Goal: Book appointment/travel/reservation

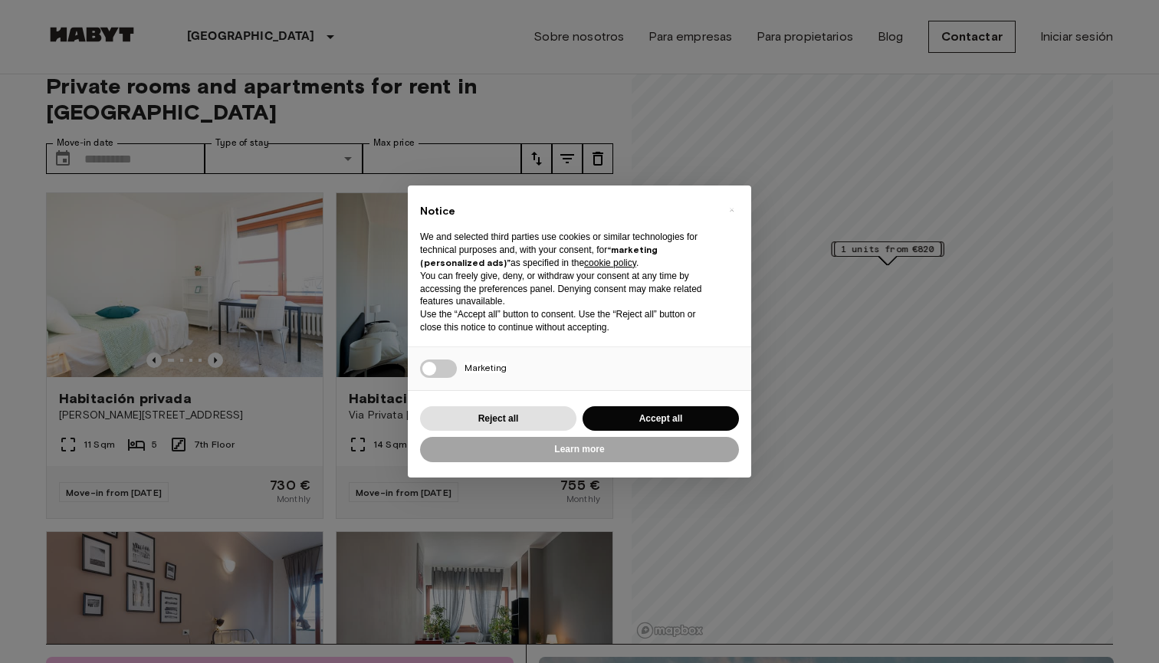
scroll to position [20, 0]
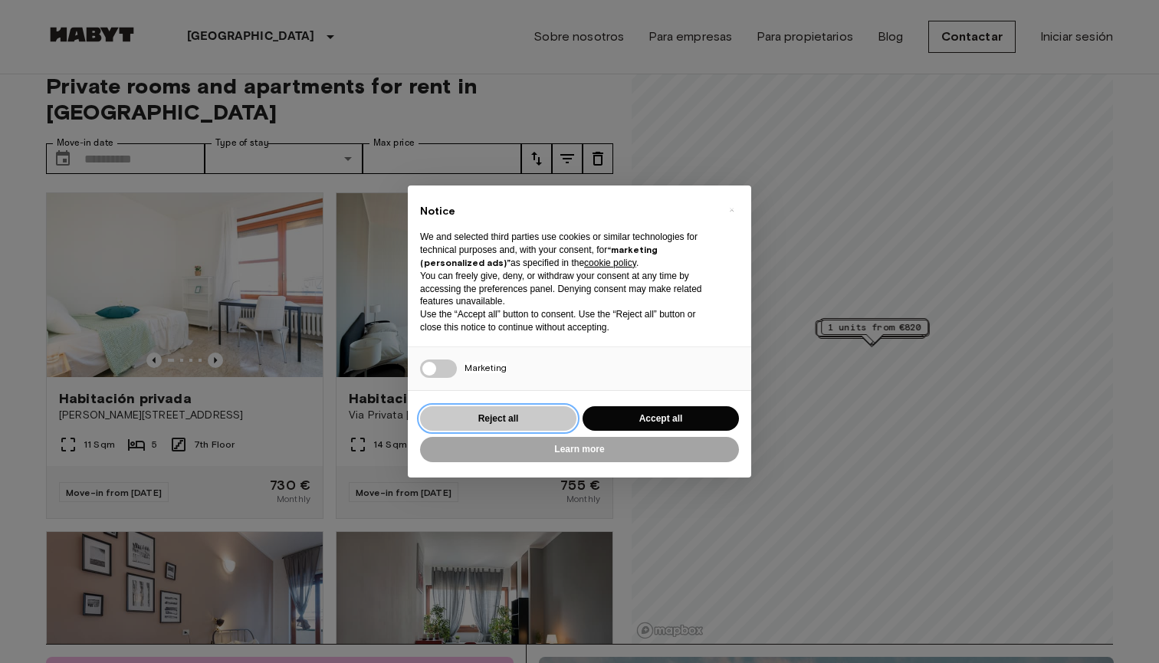
click at [546, 415] on button "Reject all" at bounding box center [498, 418] width 156 height 25
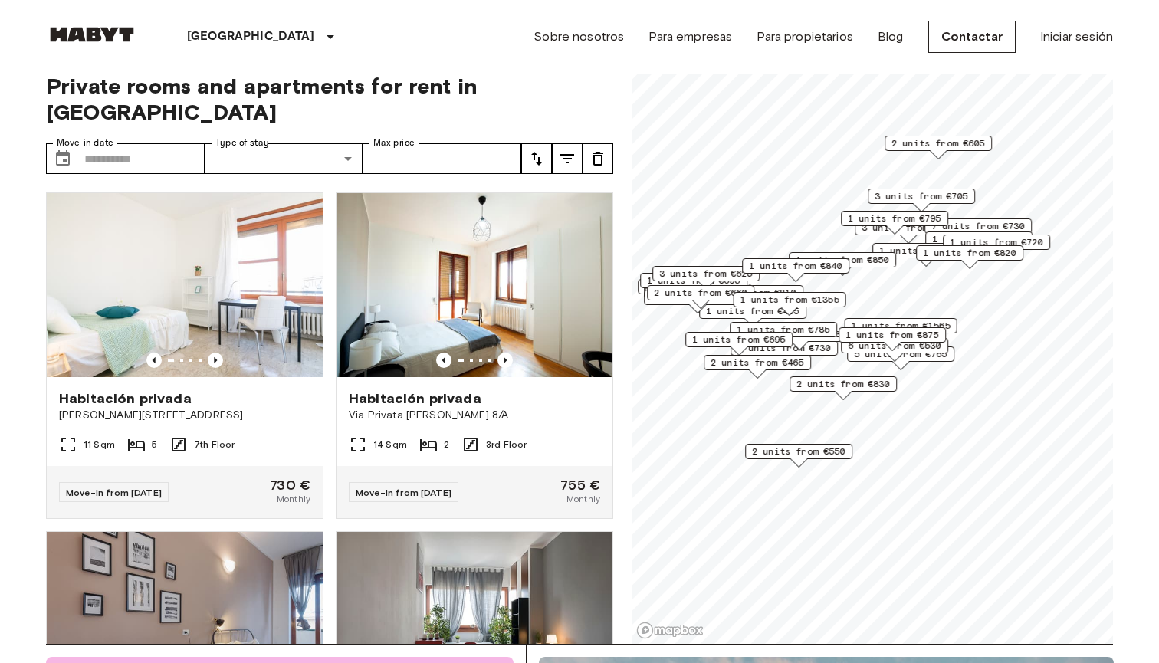
click at [705, 276] on span "3 units from €625" at bounding box center [706, 274] width 94 height 14
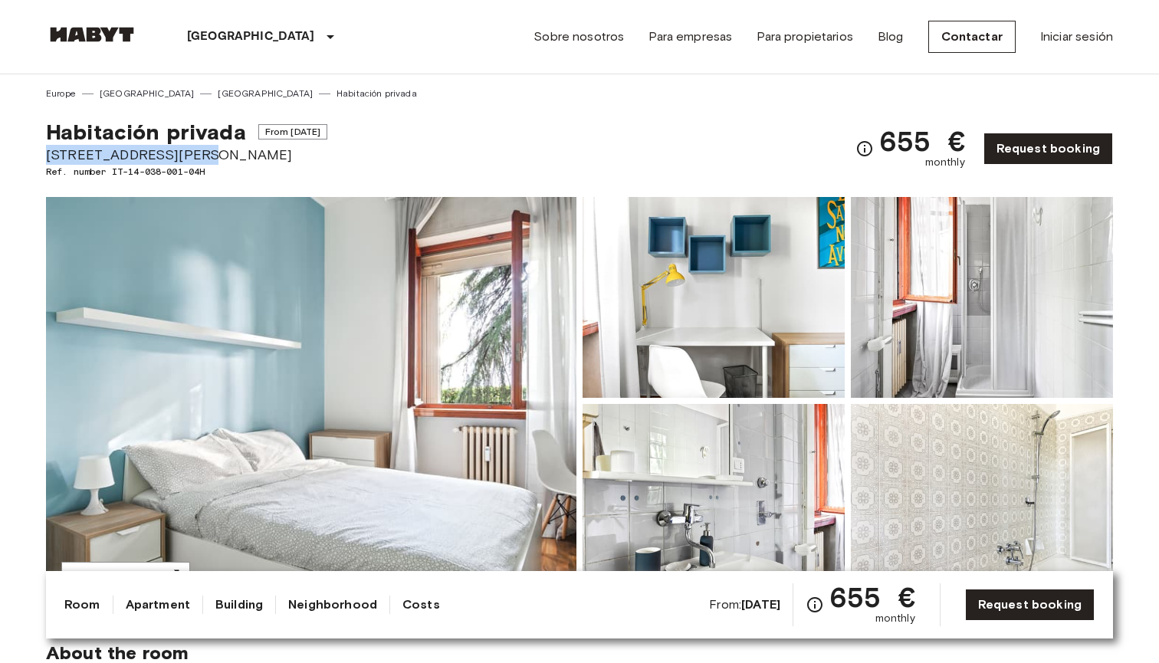
drag, startPoint x: 175, startPoint y: 153, endPoint x: 14, endPoint y: 156, distance: 161.0
copy span "[STREET_ADDRESS][PERSON_NAME]"
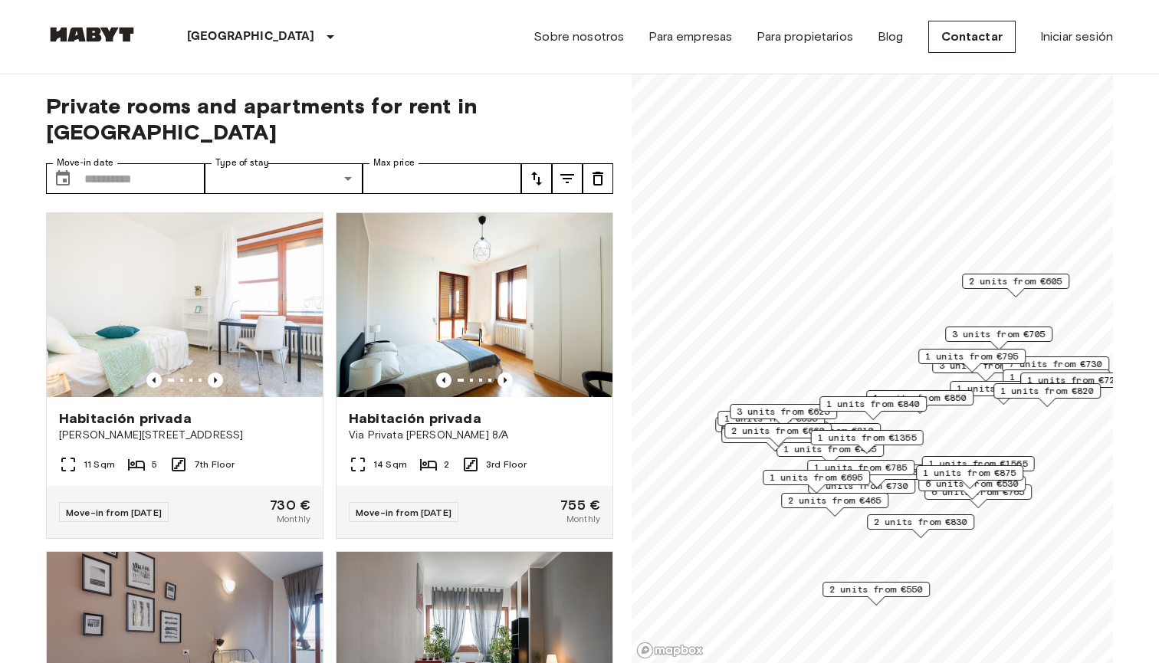
drag, startPoint x: 876, startPoint y: 302, endPoint x: 958, endPoint y: 479, distance: 194.9
click at [958, 479] on span "1 units from €875" at bounding box center [970, 473] width 94 height 14
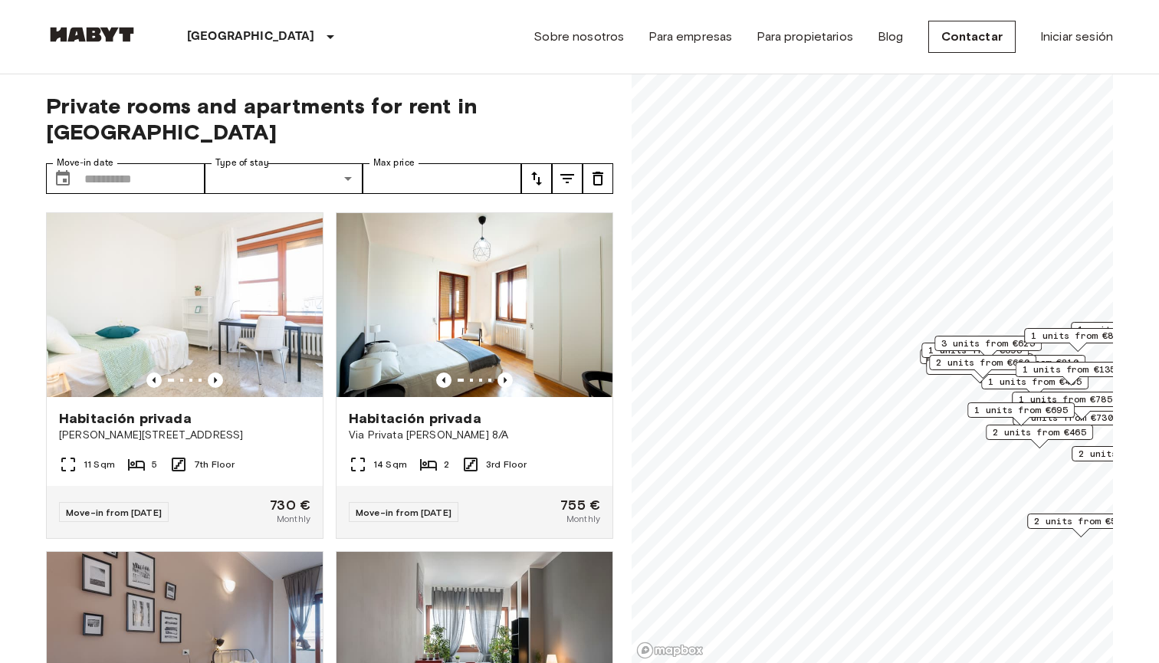
drag, startPoint x: 797, startPoint y: 339, endPoint x: 967, endPoint y: 339, distance: 169.5
click at [967, 339] on span "3 units from €625" at bounding box center [989, 344] width 94 height 14
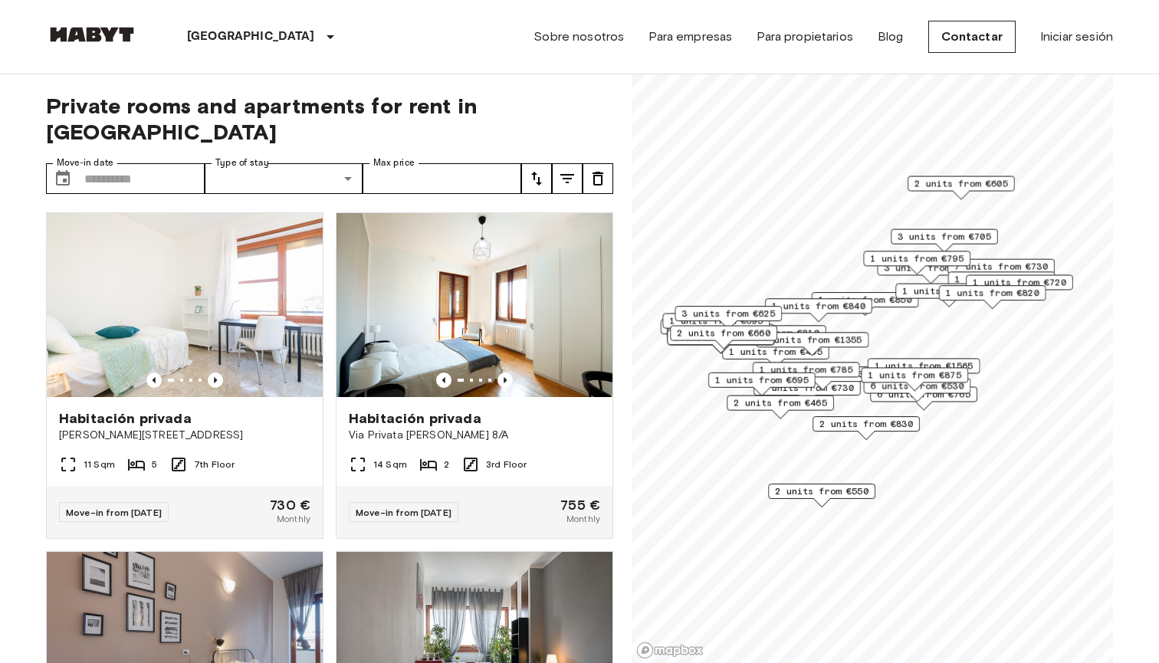
drag, startPoint x: 892, startPoint y: 212, endPoint x: 893, endPoint y: 258, distance: 46.0
click at [893, 258] on span "1 units from €795" at bounding box center [917, 258] width 94 height 14
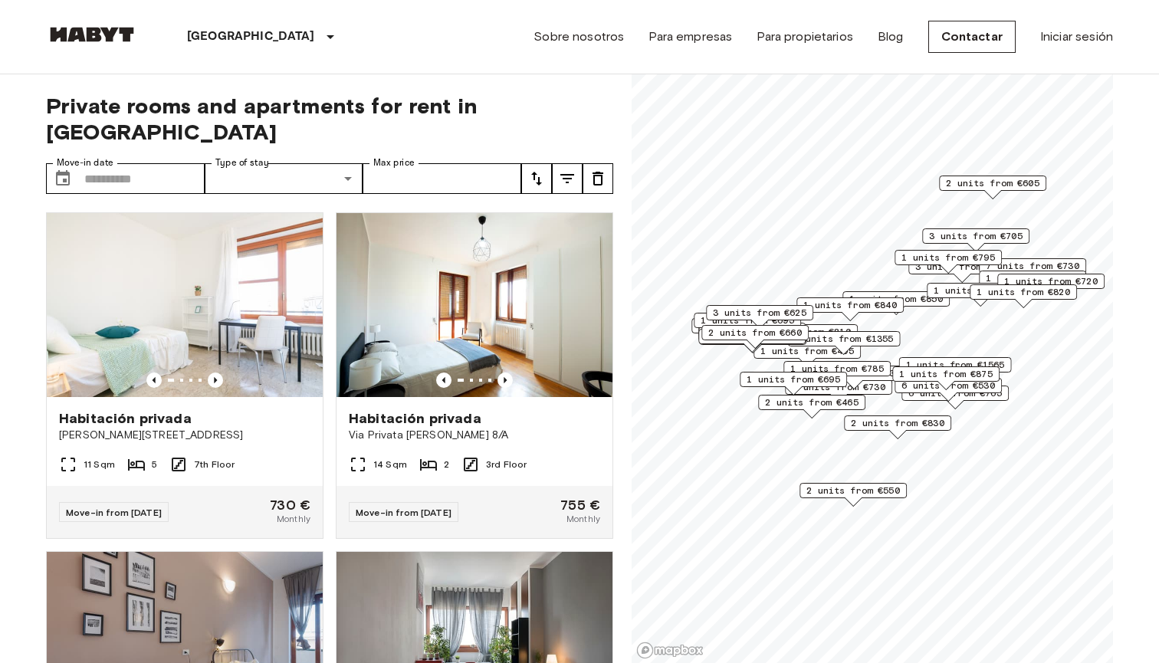
drag, startPoint x: 782, startPoint y: 302, endPoint x: 814, endPoint y: 301, distance: 31.4
click at [814, 301] on span "1 units from €840" at bounding box center [851, 305] width 94 height 14
click at [791, 313] on span "3 units from €625" at bounding box center [760, 313] width 94 height 14
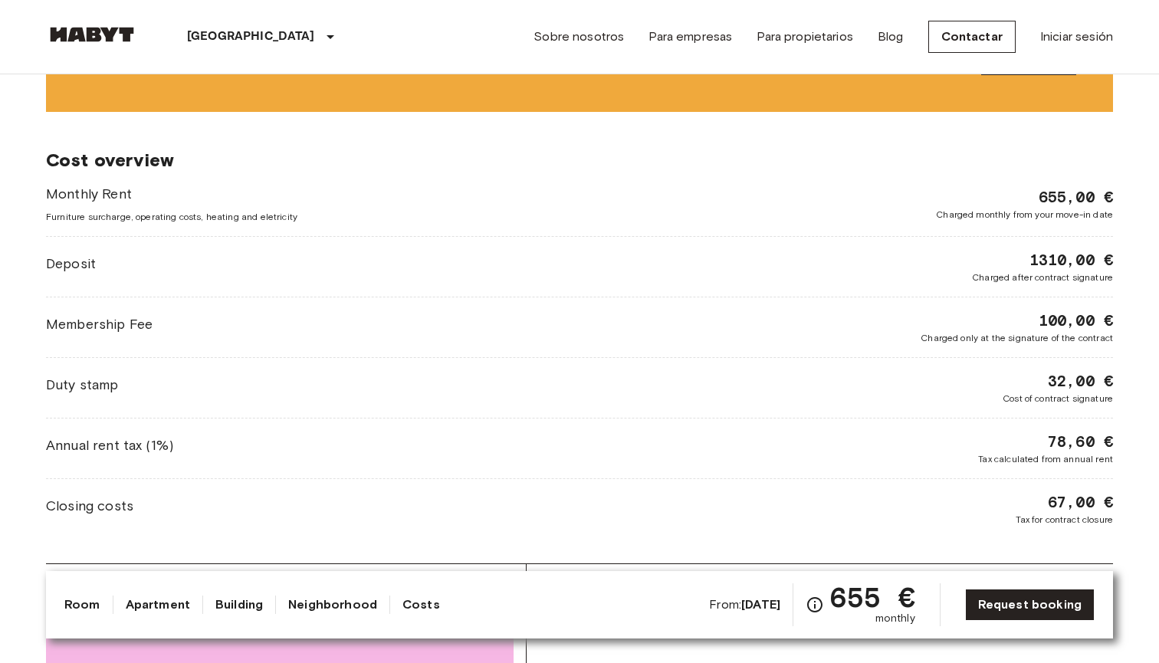
scroll to position [1490, 0]
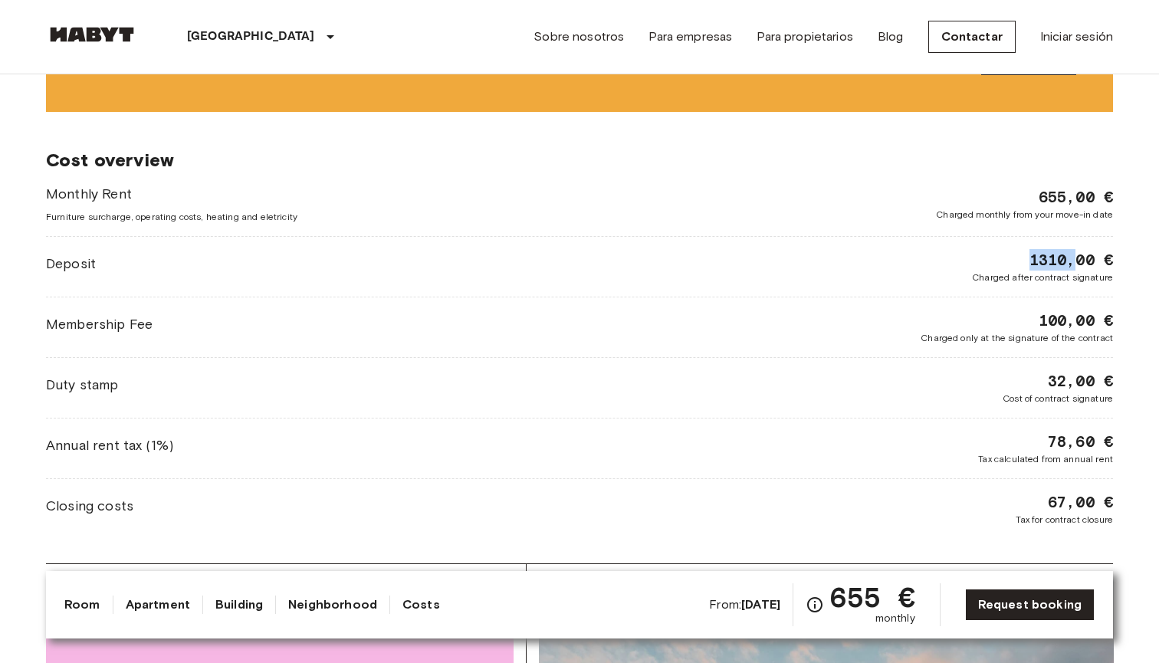
drag, startPoint x: 1027, startPoint y: 258, endPoint x: 1072, endPoint y: 258, distance: 44.5
click at [1072, 258] on span "1310,00 €" at bounding box center [1072, 259] width 84 height 21
click at [1068, 392] on span "Cost of contract signature" at bounding box center [1058, 399] width 110 height 14
drag, startPoint x: 1025, startPoint y: 260, endPoint x: 1060, endPoint y: 265, distance: 34.9
click at [1060, 265] on span "1310,00 €" at bounding box center [1072, 259] width 84 height 21
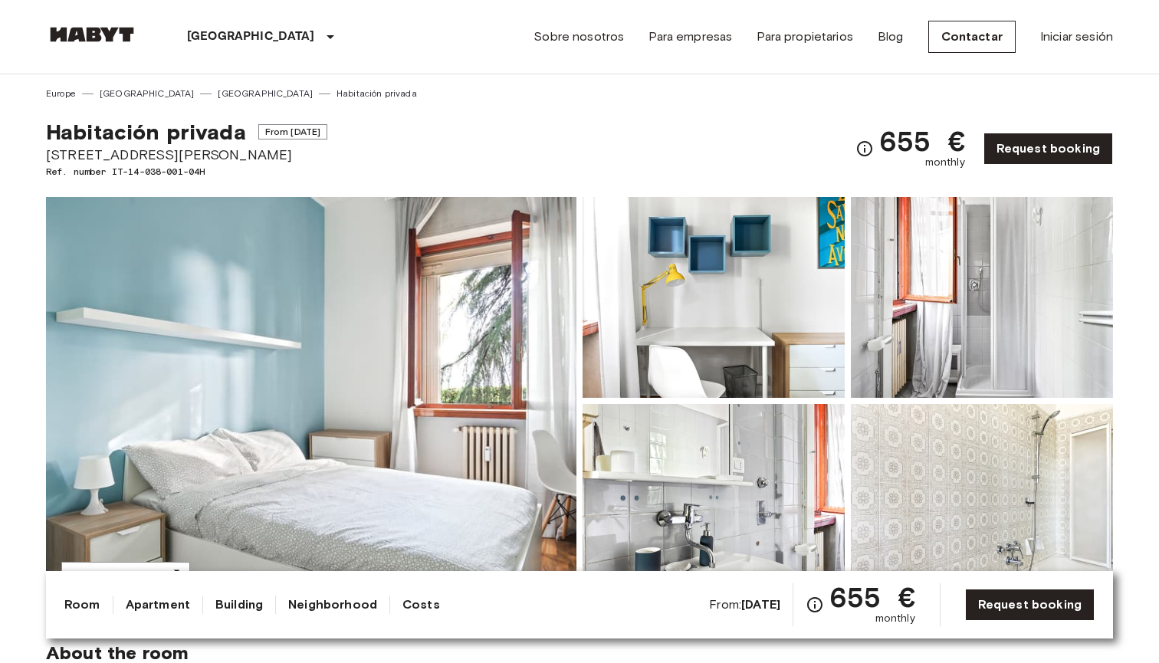
scroll to position [0, 0]
click at [1071, 143] on link "Request booking" at bounding box center [1049, 149] width 130 height 32
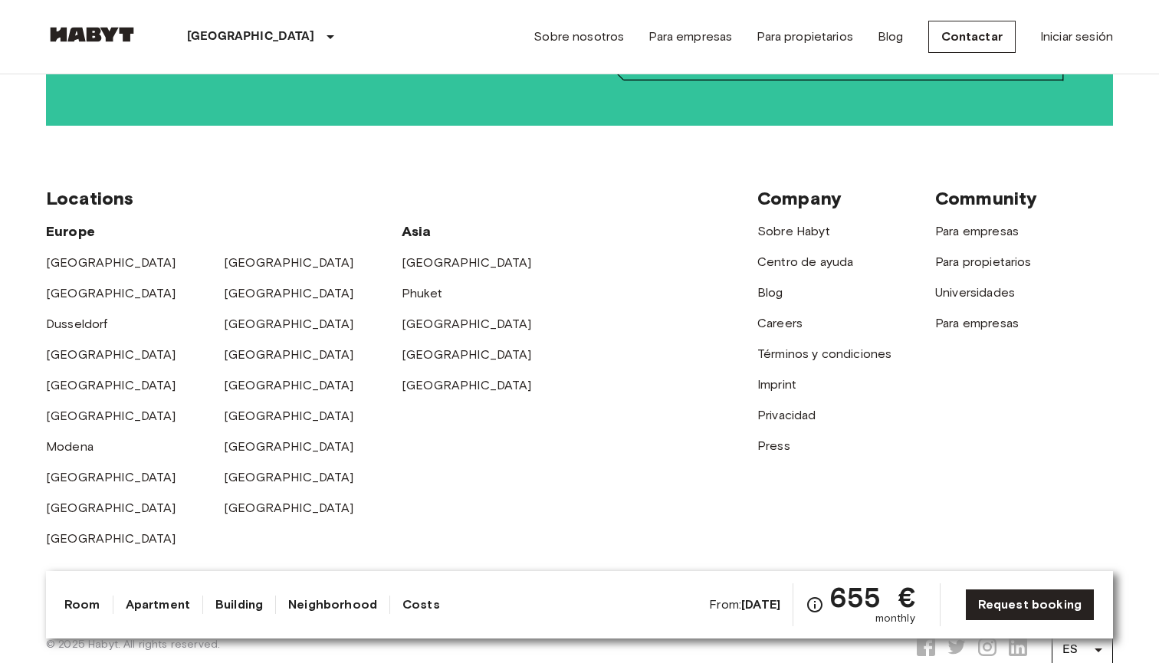
scroll to position [3321, 0]
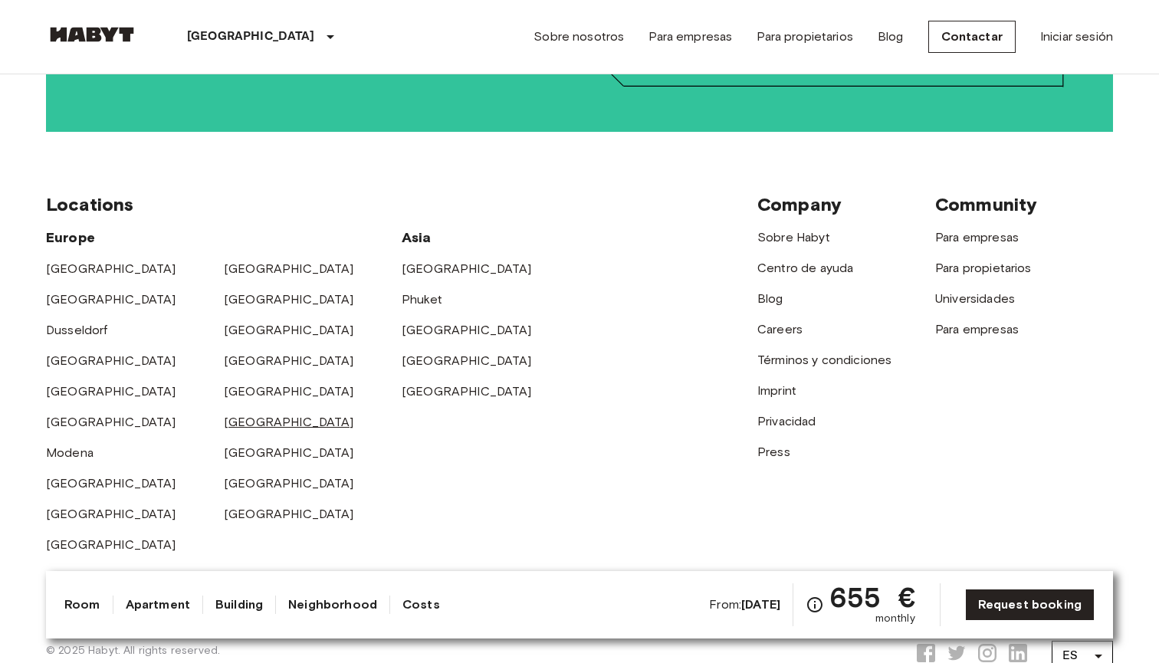
click at [250, 415] on link "[GEOGRAPHIC_DATA]" at bounding box center [289, 422] width 130 height 15
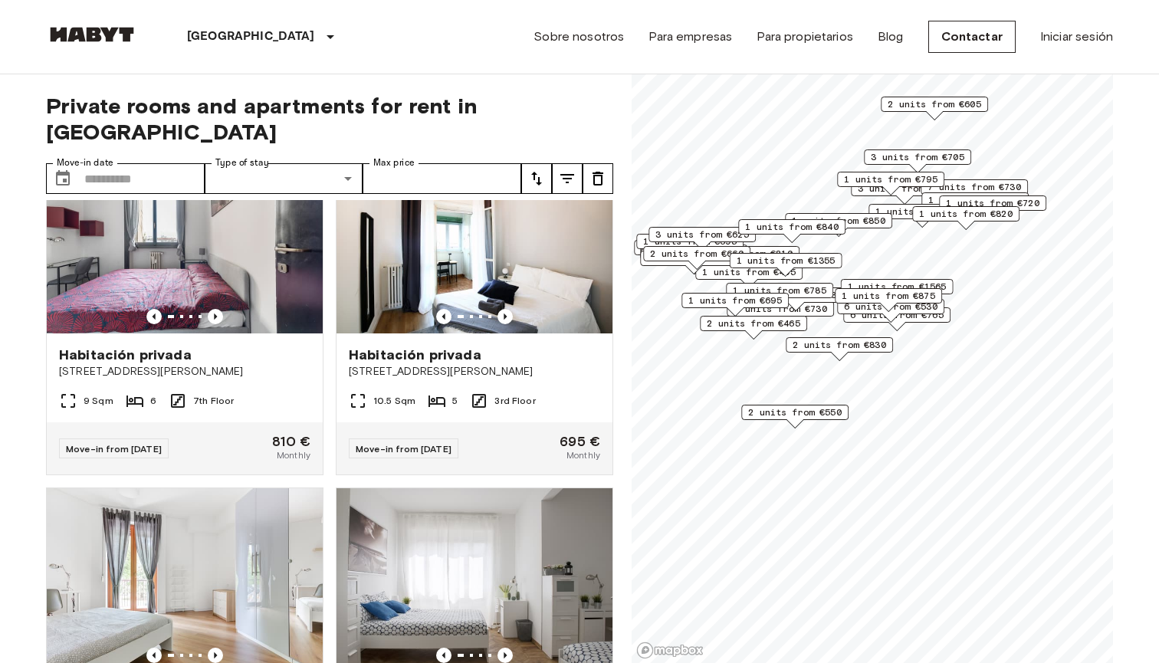
scroll to position [728, 0]
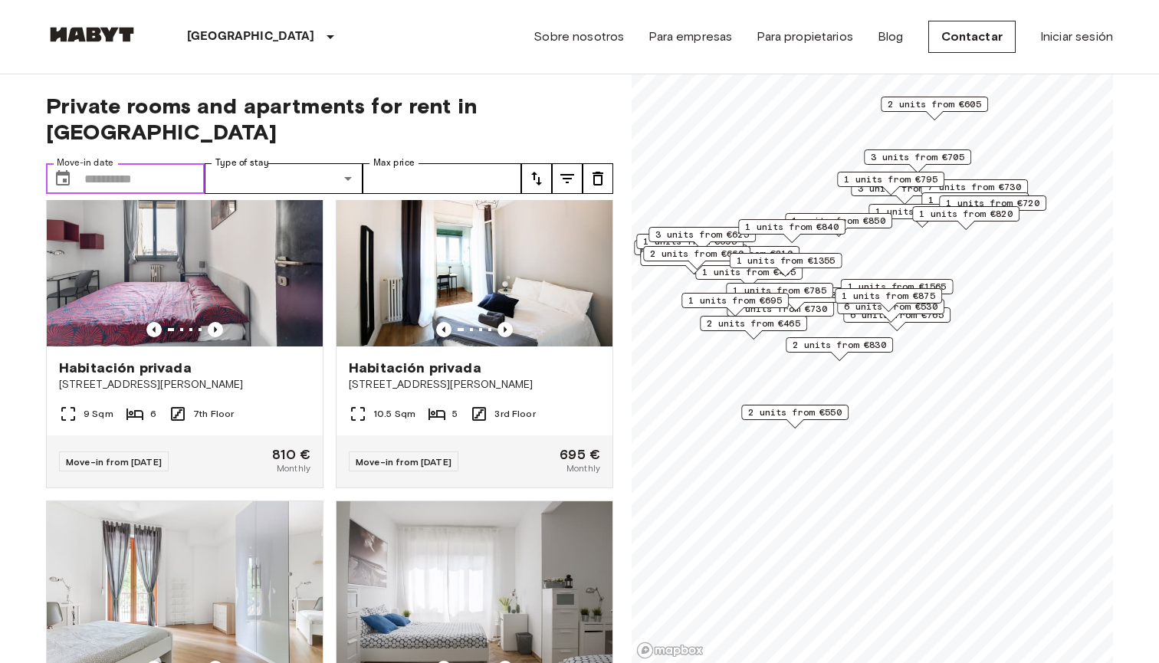
click at [142, 163] on input "Move-in date" at bounding box center [144, 178] width 120 height 31
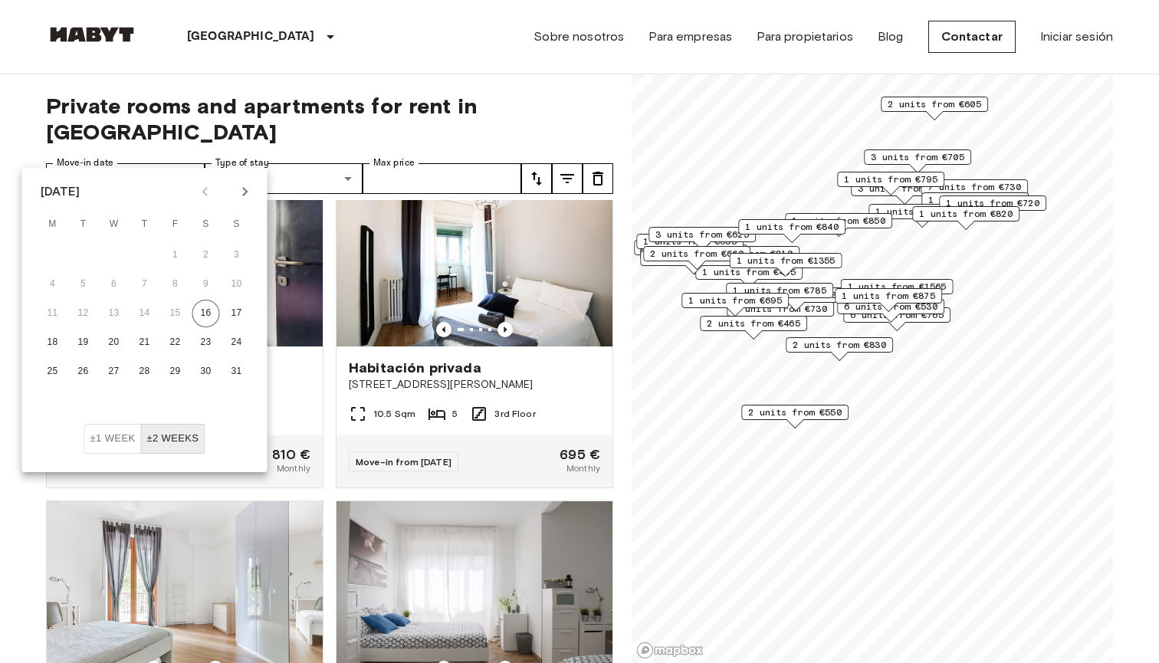
click at [245, 189] on icon "Next month" at bounding box center [244, 191] width 5 height 9
click at [245, 192] on icon "Next month" at bounding box center [245, 191] width 18 height 18
click at [245, 192] on icon "Next month" at bounding box center [244, 191] width 5 height 9
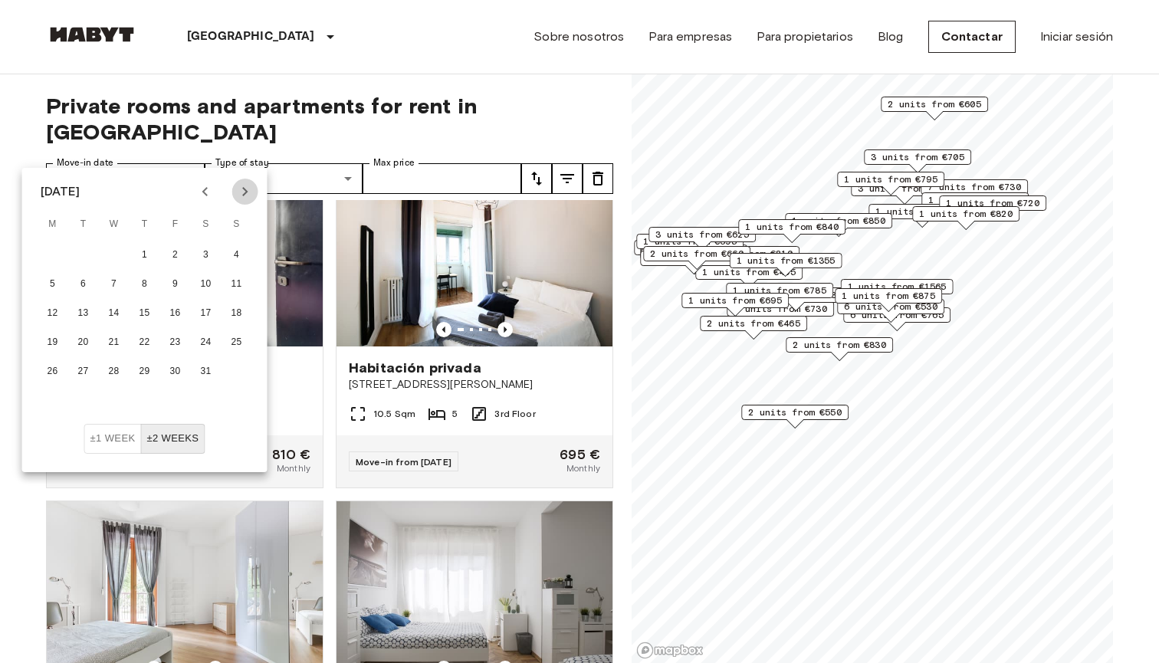
click at [240, 192] on icon "Next month" at bounding box center [245, 191] width 18 height 18
click at [241, 253] on button "1" at bounding box center [237, 256] width 28 height 28
type input "**********"
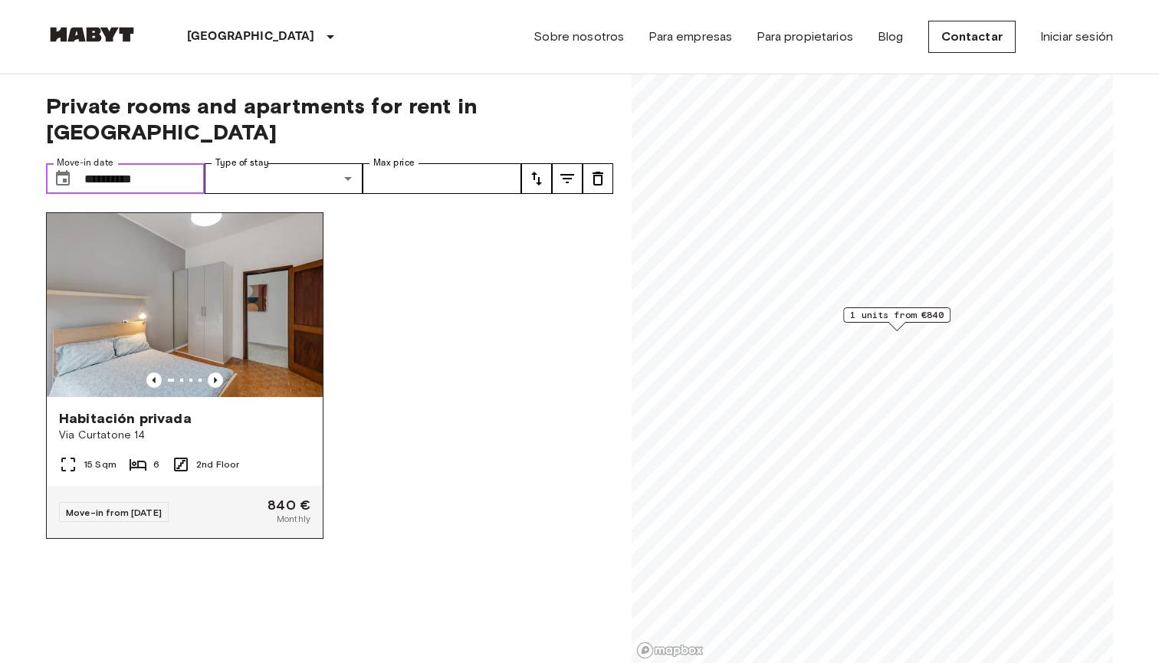
click at [276, 293] on img at bounding box center [185, 305] width 276 height 184
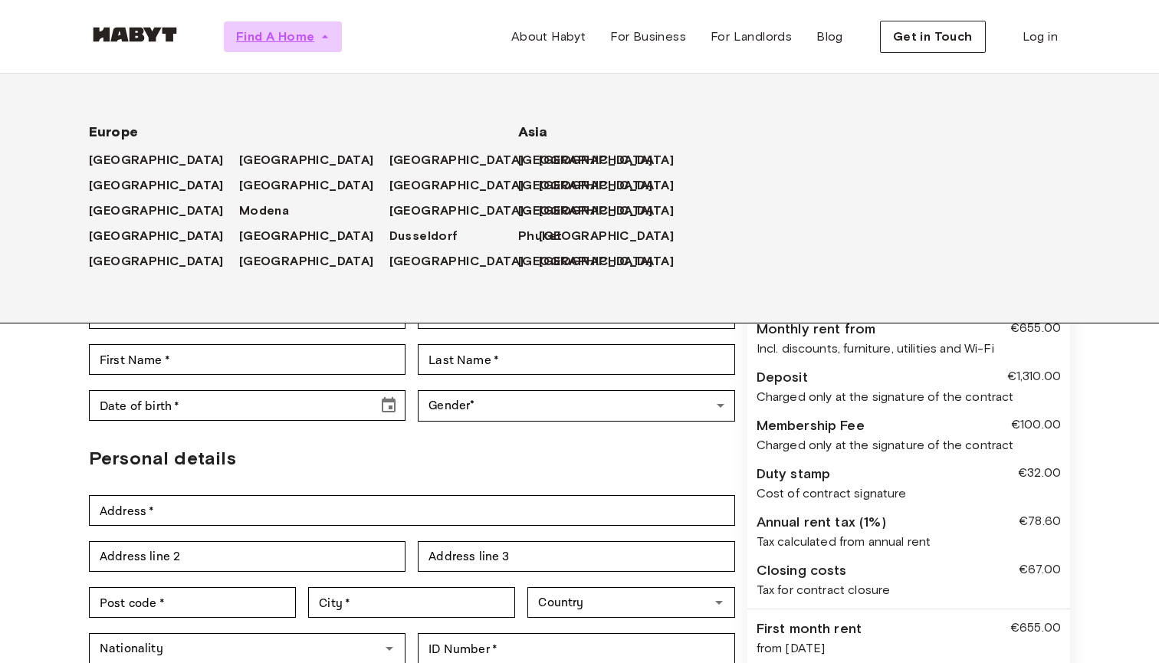
click at [314, 38] on span "Find A Home" at bounding box center [275, 37] width 78 height 18
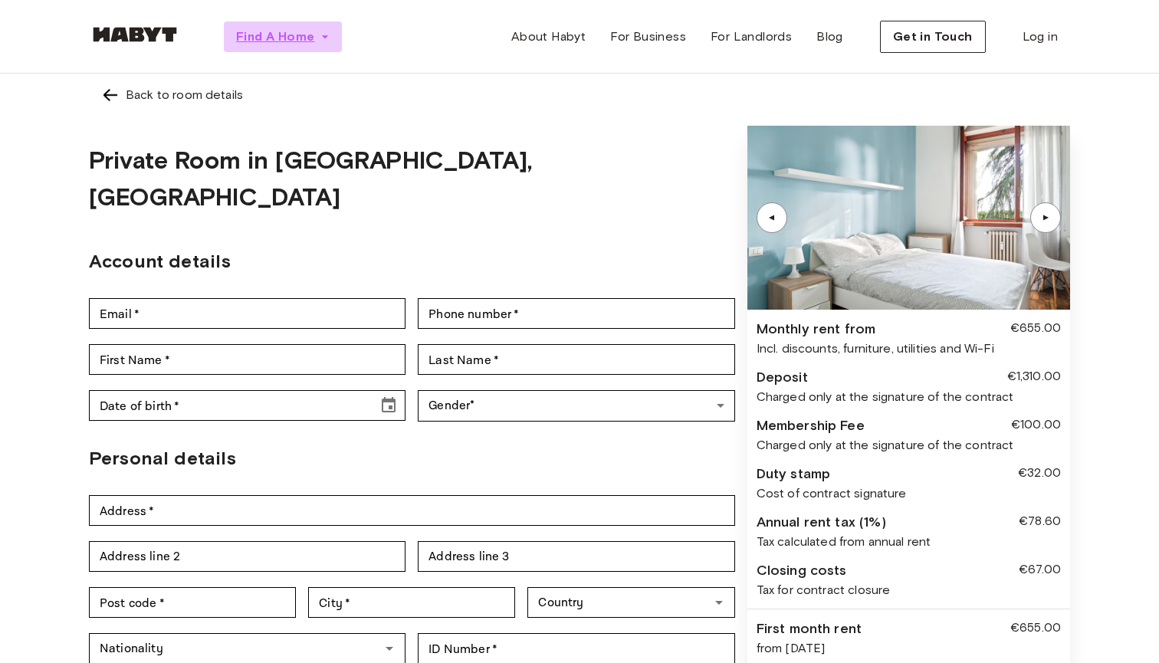
click at [333, 39] on icon "button" at bounding box center [324, 36] width 15 height 15
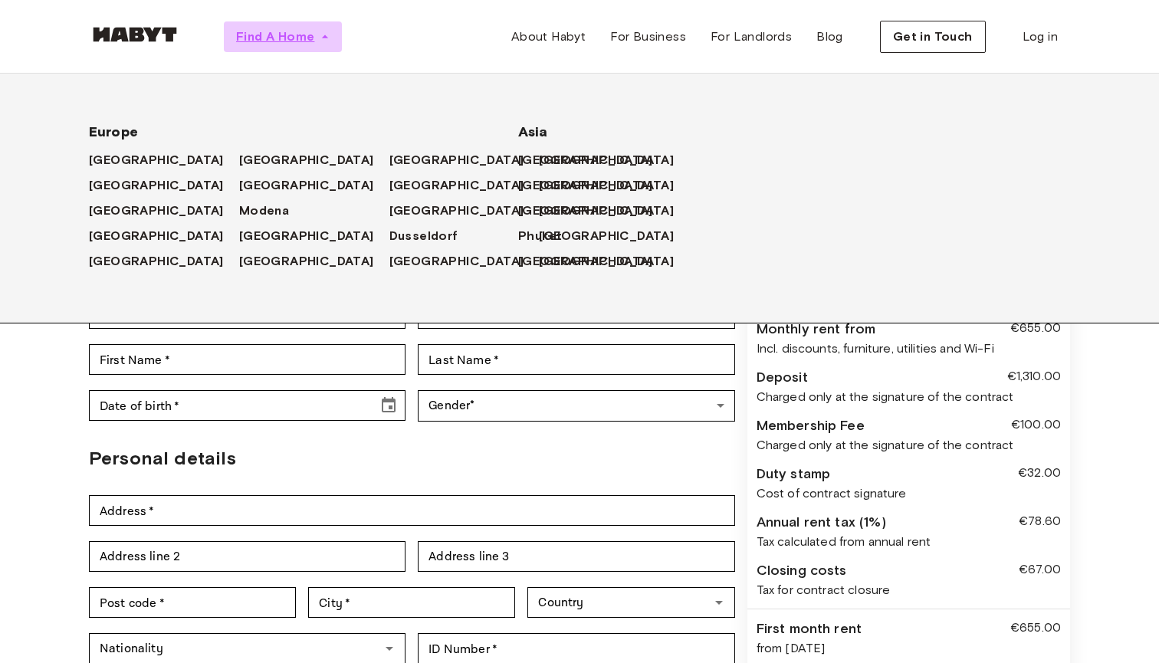
click at [229, 43] on button "Find A Home" at bounding box center [283, 36] width 118 height 31
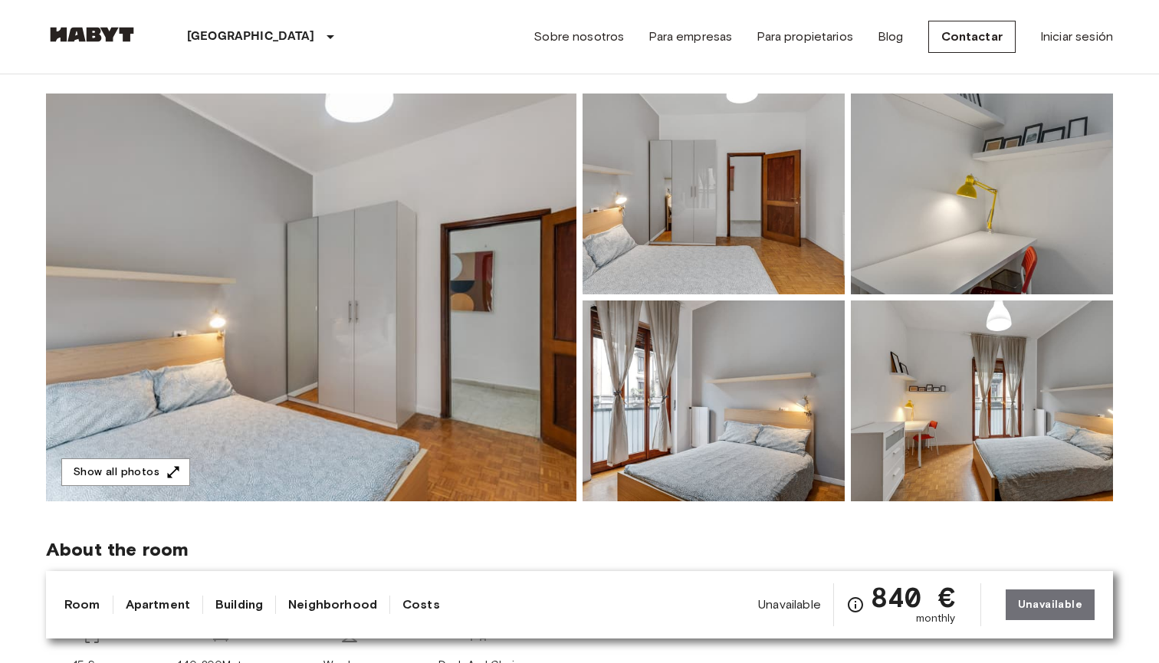
scroll to position [104, 0]
click at [1052, 602] on div "Unavailable 840 € monthly Unavailable" at bounding box center [926, 604] width 337 height 43
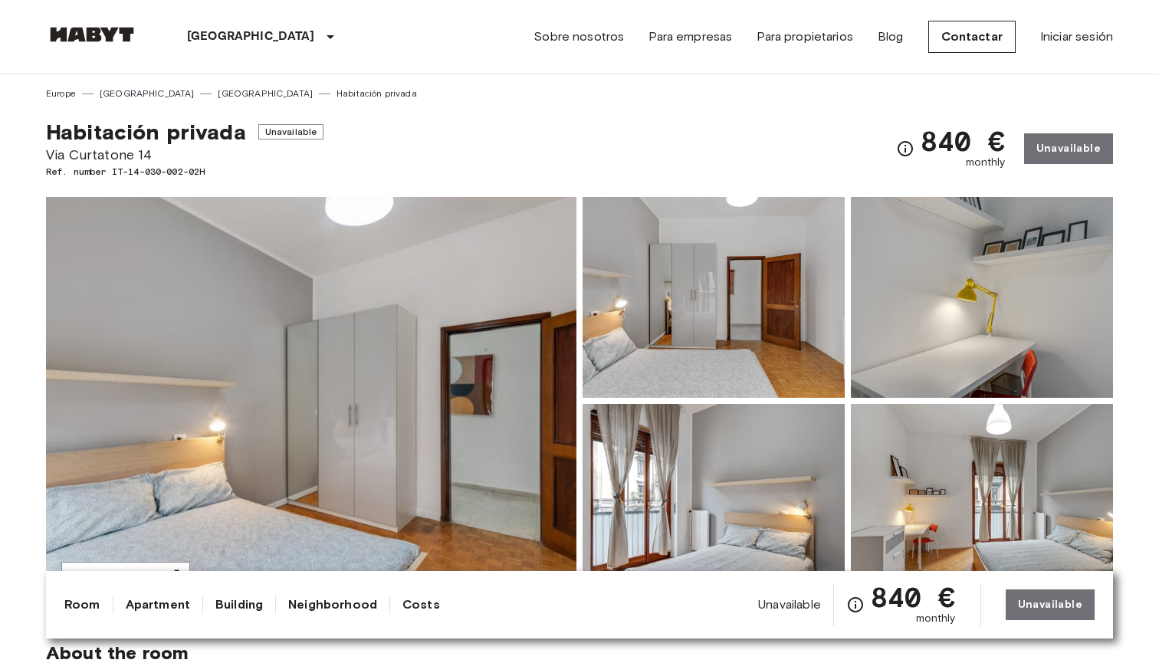
scroll to position [0, 0]
click at [1055, 133] on div "840 € monthly Unavailable" at bounding box center [1004, 149] width 217 height 60
click at [1054, 153] on div "840 € monthly Unavailable" at bounding box center [1004, 149] width 217 height 60
